Goal: Task Accomplishment & Management: Manage account settings

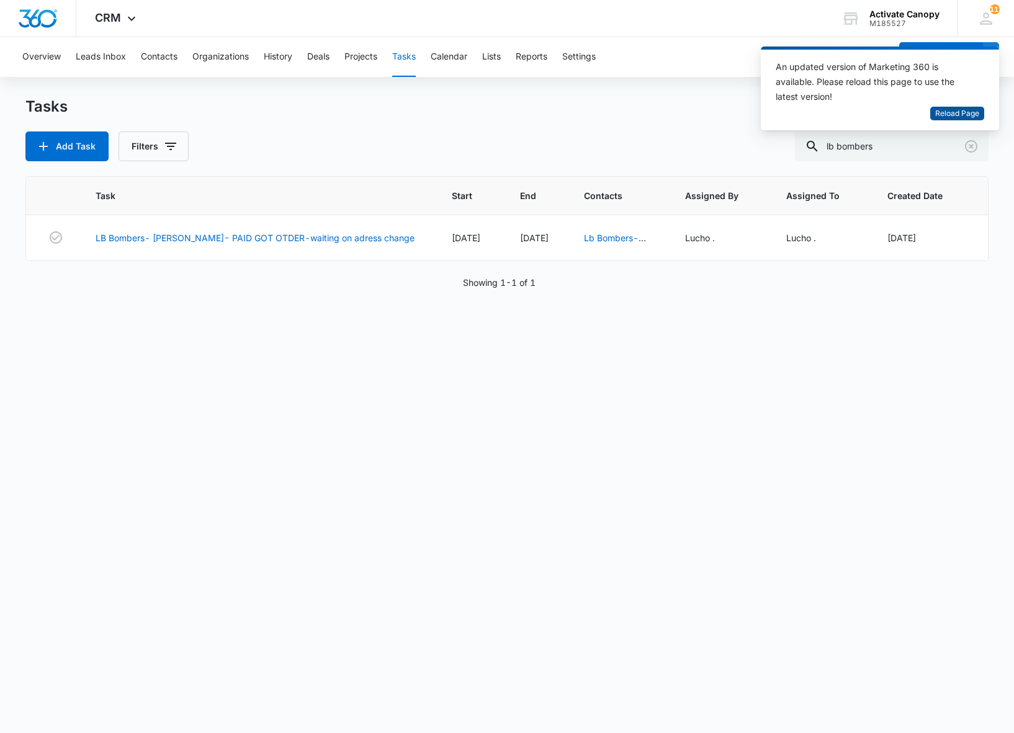
click at [940, 115] on span "Reload Page" at bounding box center [957, 114] width 44 height 12
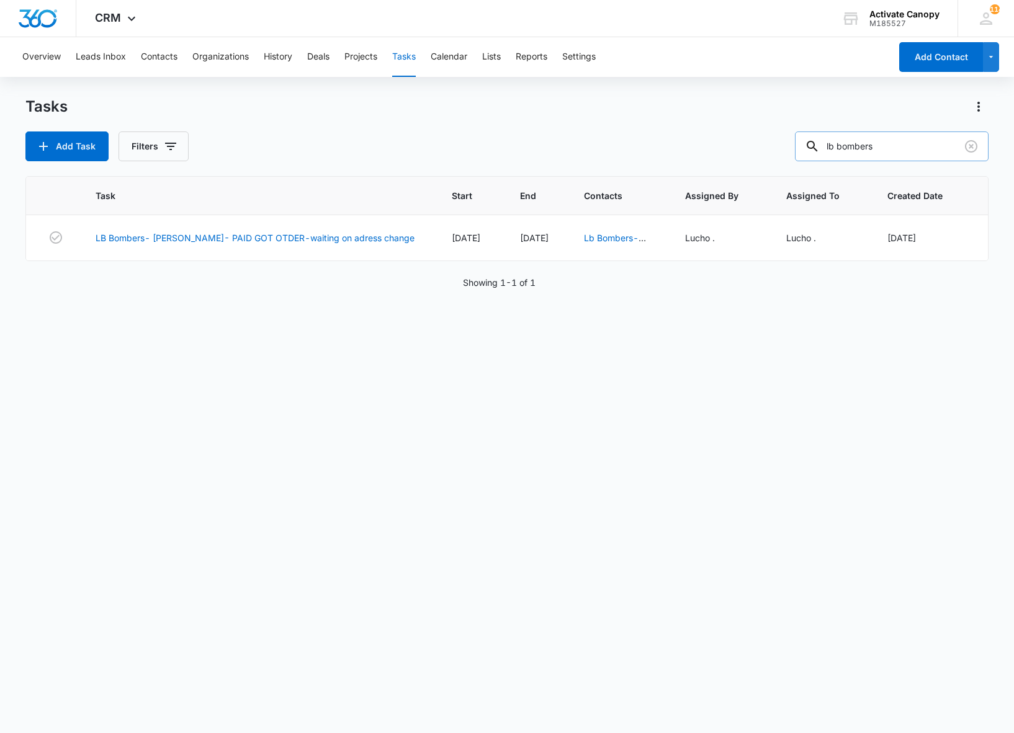
click at [909, 150] on input "lb bombers" at bounding box center [892, 147] width 194 height 30
type input "l"
type input "bozeman"
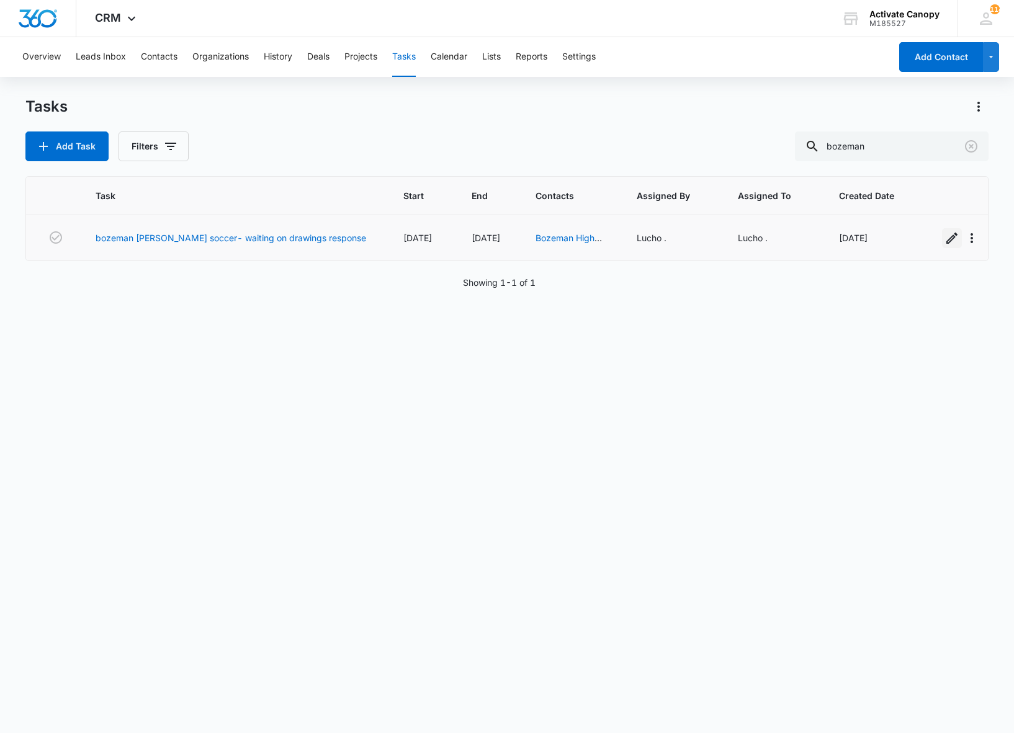
click at [944, 243] on icon "button" at bounding box center [951, 238] width 15 height 15
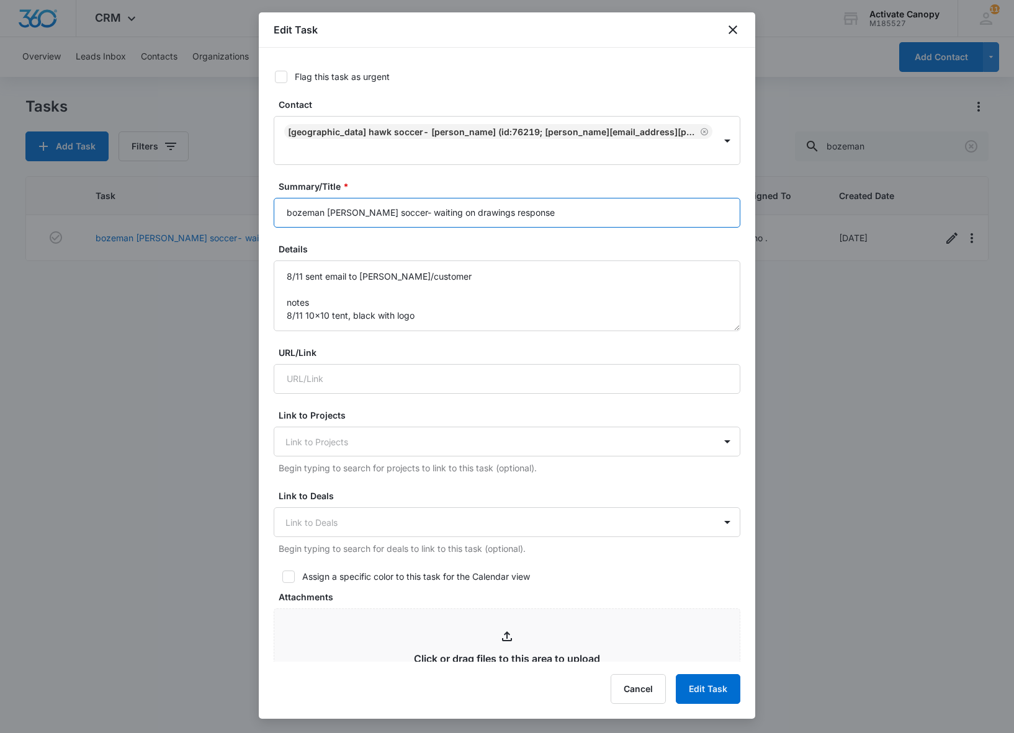
click at [563, 221] on input "bozeman hs hawk soccer- waiting on drawings response" at bounding box center [507, 213] width 466 height 30
type input "bozeman hs hawk soccer- waiting on customer response"
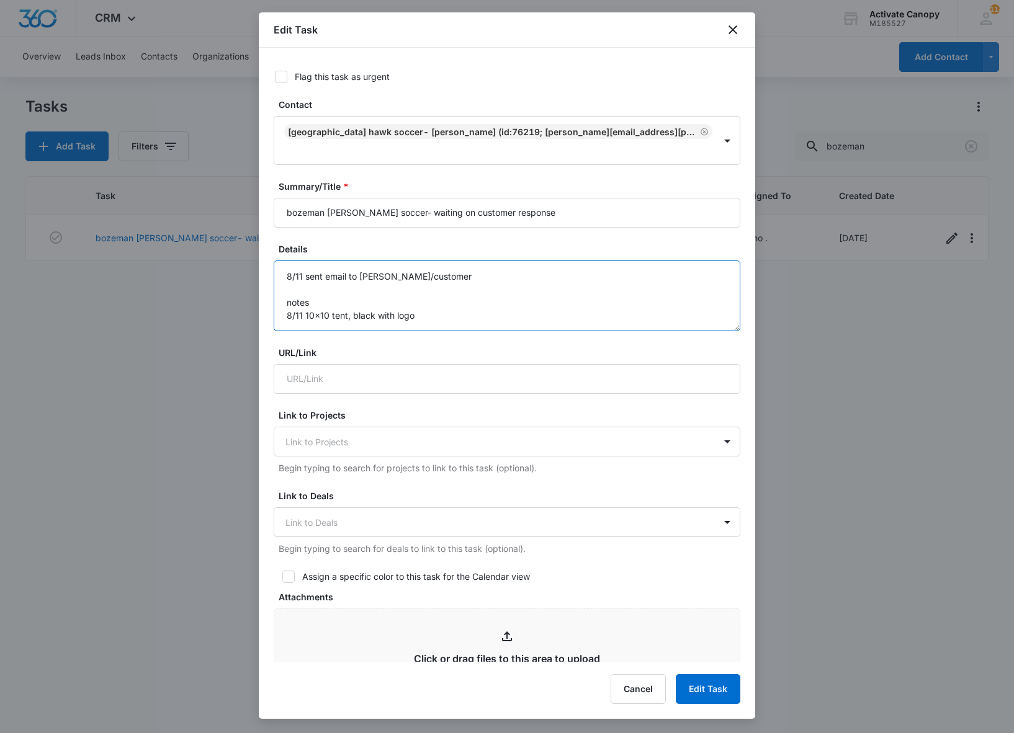
click at [297, 274] on textarea "8/11 sent email to gabe/customer notes 8/11 10x10 tent, black with logo" at bounding box center [507, 296] width 466 height 71
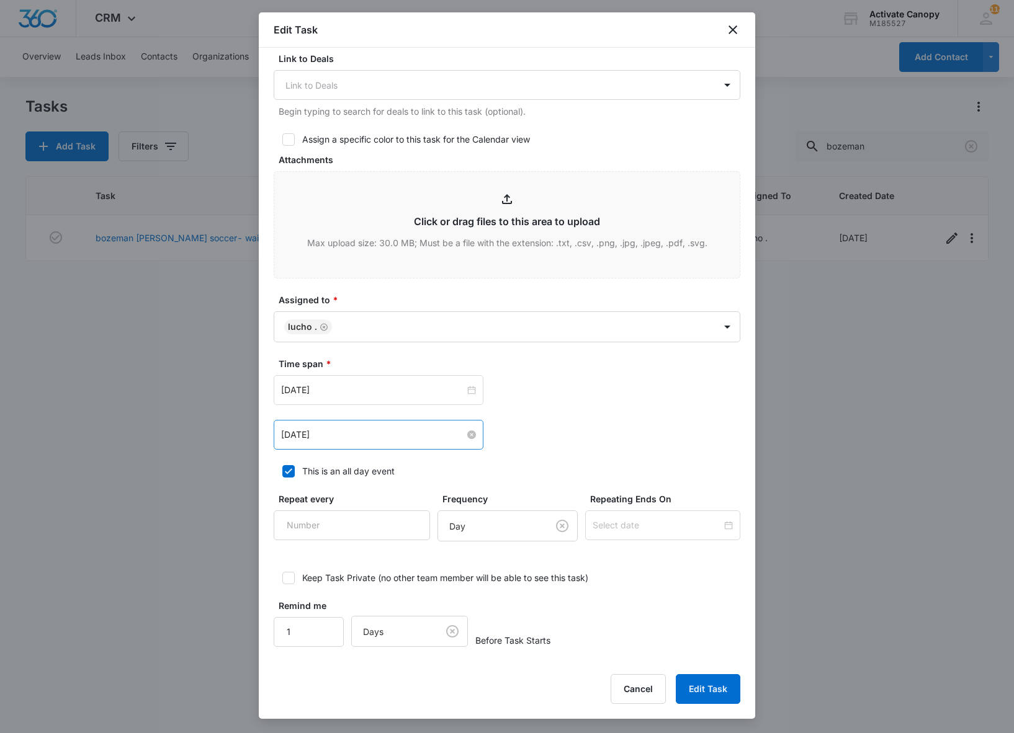
type textarea "8/12 sent email to custoemr 8/11 sent email to gabe/customer notes 8/11 10x10 t…"
click at [356, 437] on input "Aug 12, 2025" at bounding box center [373, 435] width 184 height 14
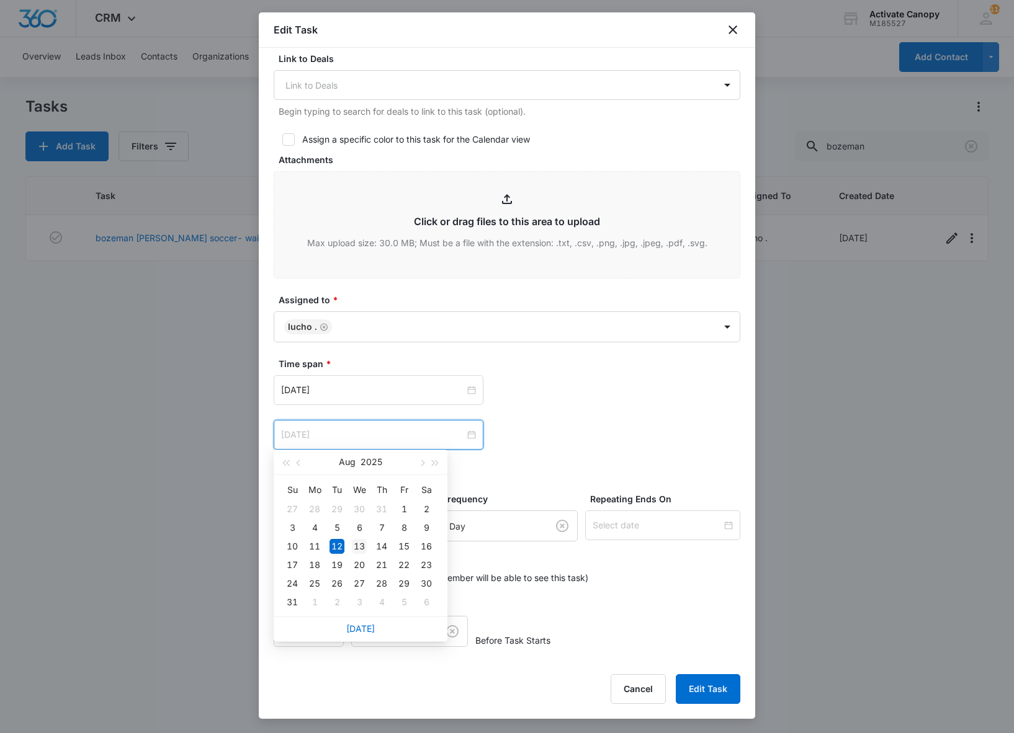
type input "Aug 13, 2025"
click at [360, 545] on div "13" at bounding box center [359, 546] width 15 height 15
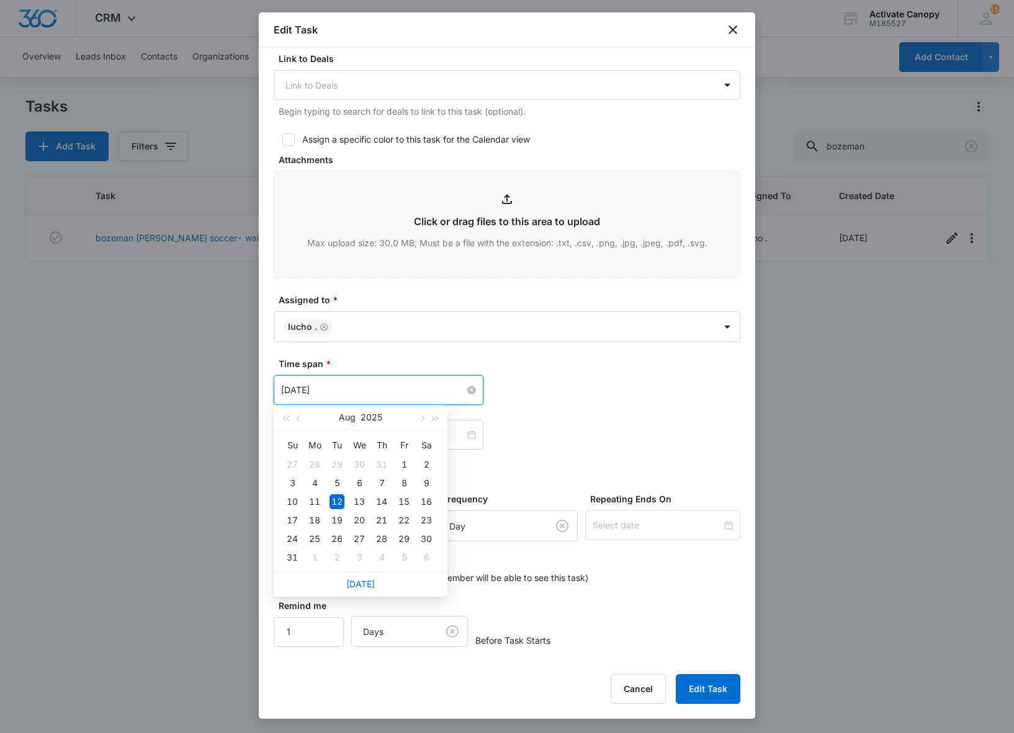
click at [340, 383] on input "Aug 12, 2025" at bounding box center [373, 390] width 184 height 14
type input "Aug 13, 2025"
click at [357, 501] on div "13" at bounding box center [359, 501] width 15 height 15
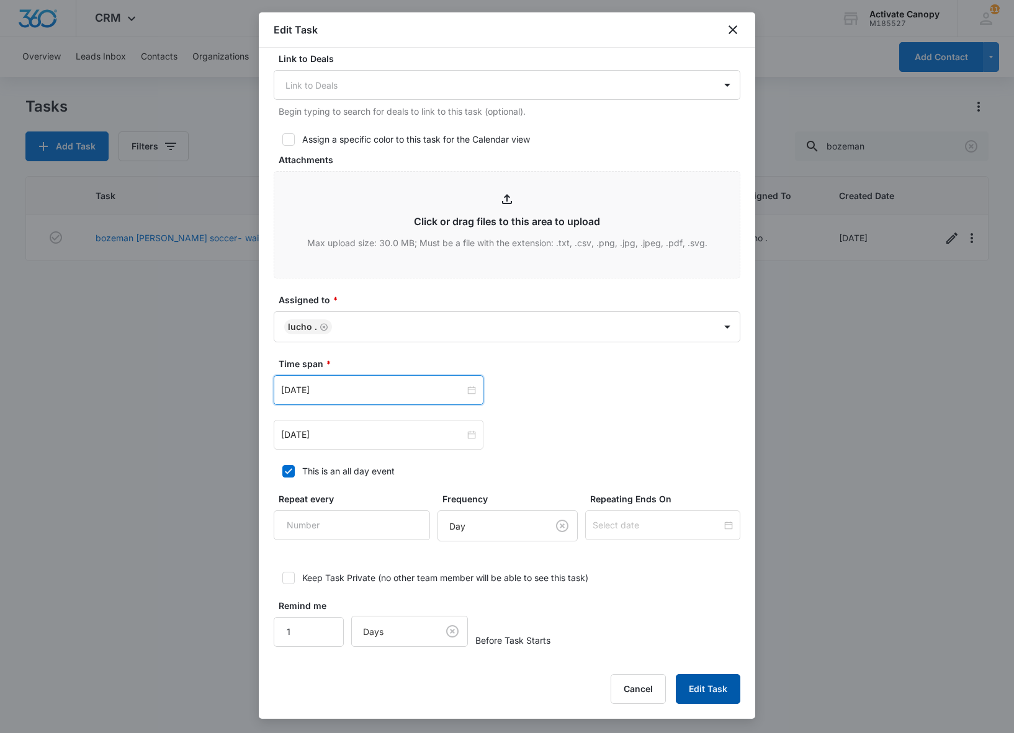
click at [710, 696] on button "Edit Task" at bounding box center [708, 689] width 65 height 30
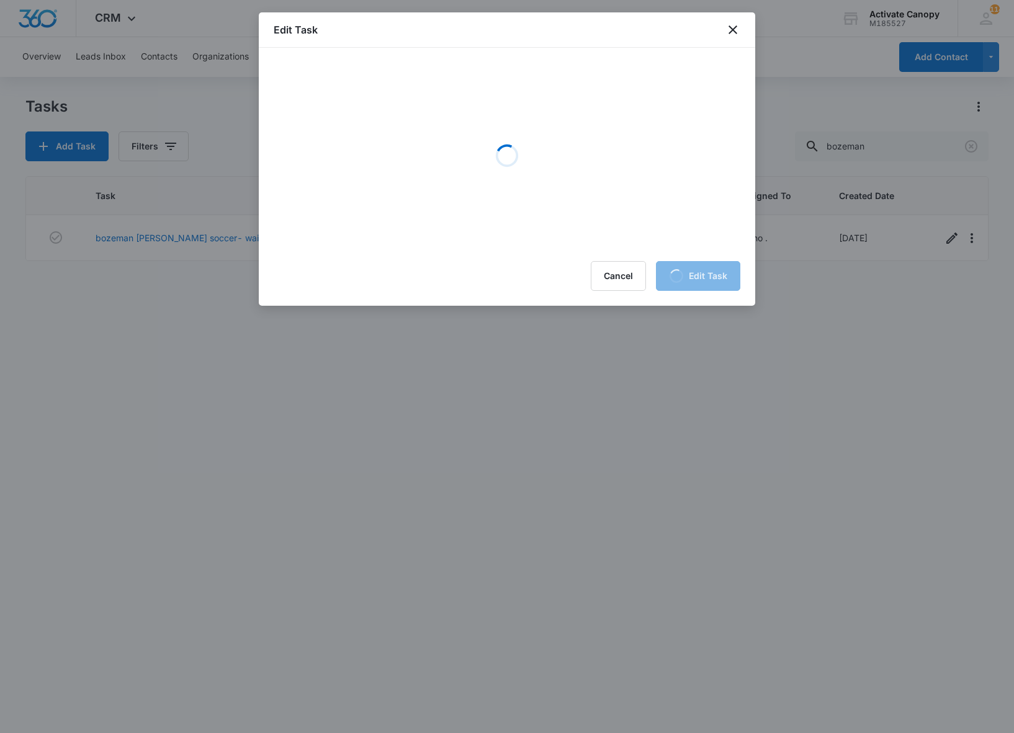
scroll to position [0, 0]
